Goal: Navigation & Orientation: Find specific page/section

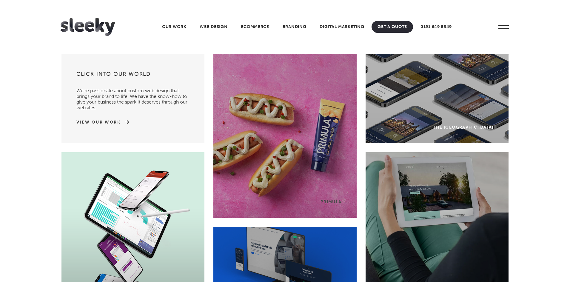
drag, startPoint x: 573, startPoint y: 0, endPoint x: 551, endPoint y: 216, distance: 217.5
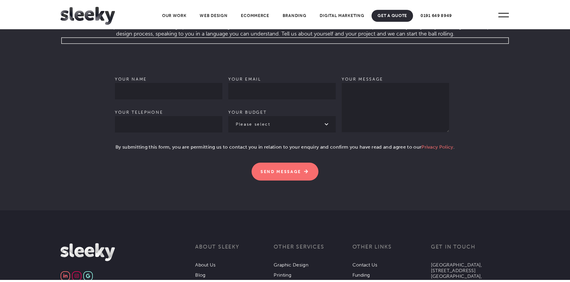
scroll to position [1850, 0]
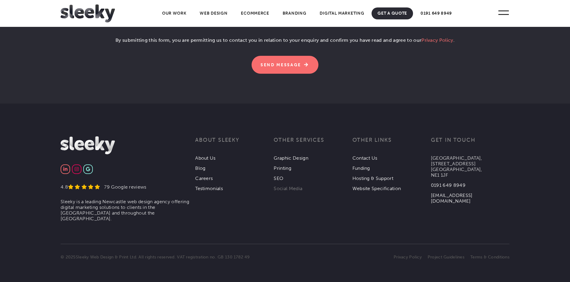
click at [281, 187] on link "Social Media" at bounding box center [288, 189] width 29 height 6
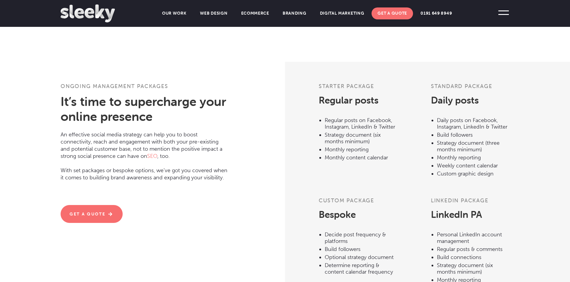
scroll to position [582, 0]
